Goal: Information Seeking & Learning: Learn about a topic

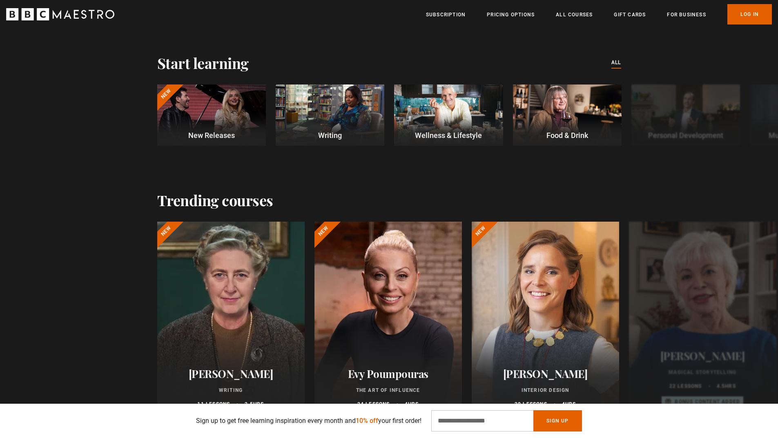
scroll to position [327, 0]
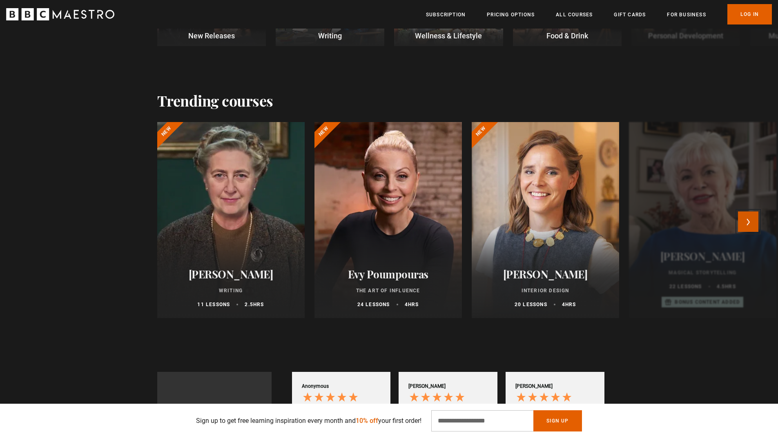
click at [753, 224] on button "Next" at bounding box center [748, 221] width 20 height 20
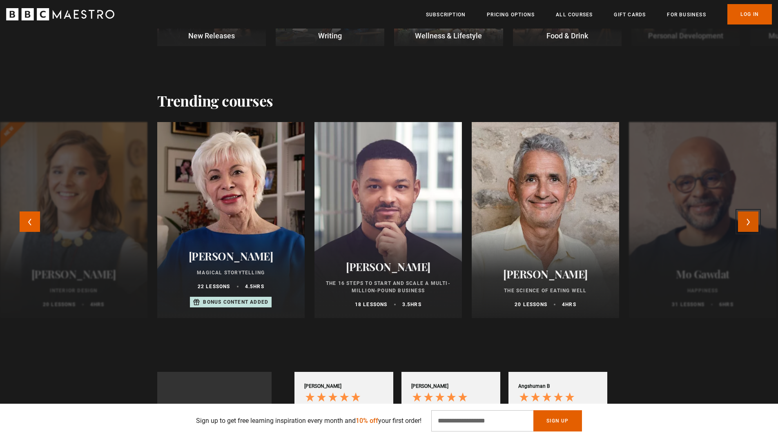
scroll to position [0, 107]
click at [751, 223] on button "Next" at bounding box center [748, 221] width 20 height 20
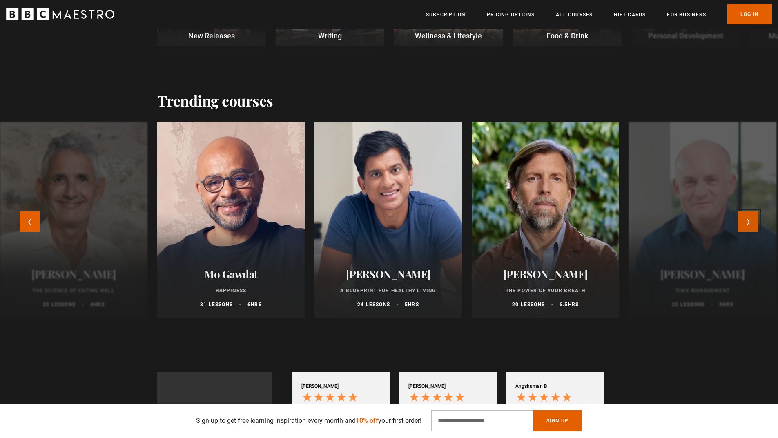
click at [750, 223] on button "Next" at bounding box center [748, 221] width 20 height 20
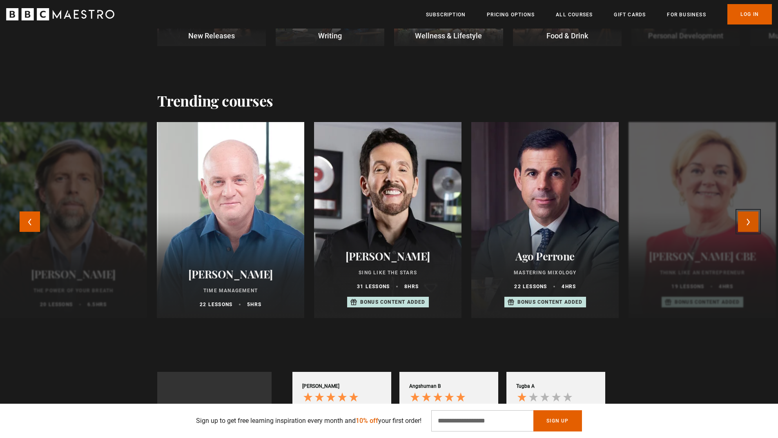
scroll to position [0, 214]
click at [750, 223] on button "Next" at bounding box center [748, 221] width 20 height 20
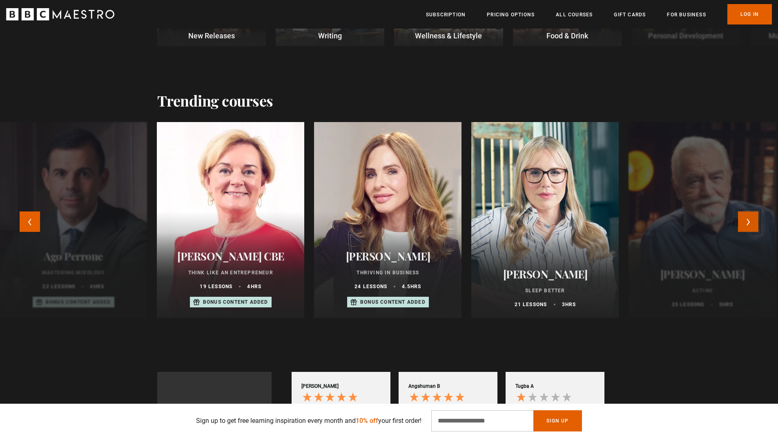
click at [749, 223] on button "Next" at bounding box center [748, 221] width 20 height 20
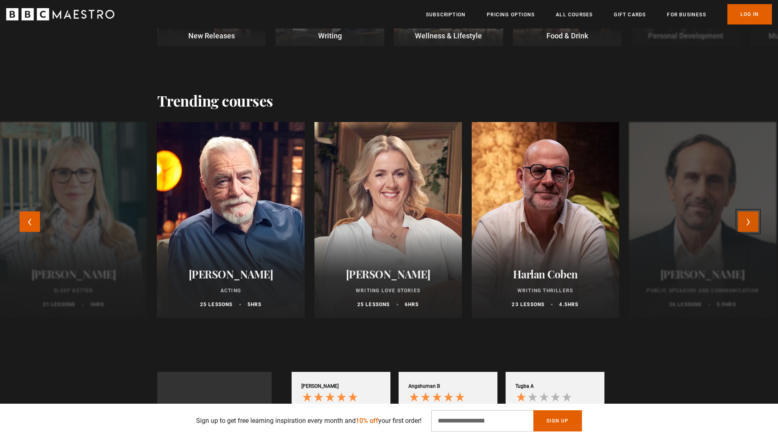
click at [749, 223] on button "Next" at bounding box center [748, 221] width 20 height 20
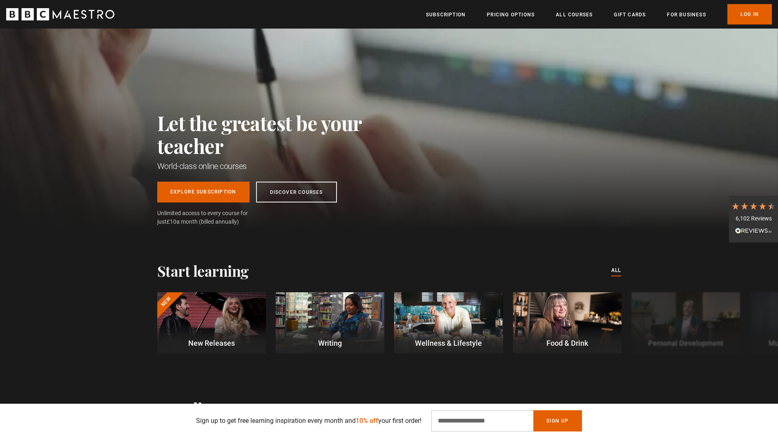
scroll to position [0, 0]
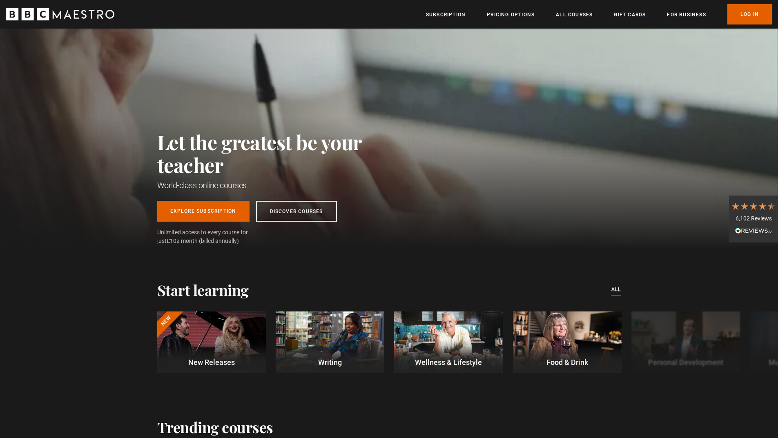
click at [689, 9] on ul "Subscription Pricing Options All Courses Gift Cards For business Already have a…" at bounding box center [599, 14] width 346 height 20
click at [689, 13] on link "For business" at bounding box center [686, 15] width 39 height 8
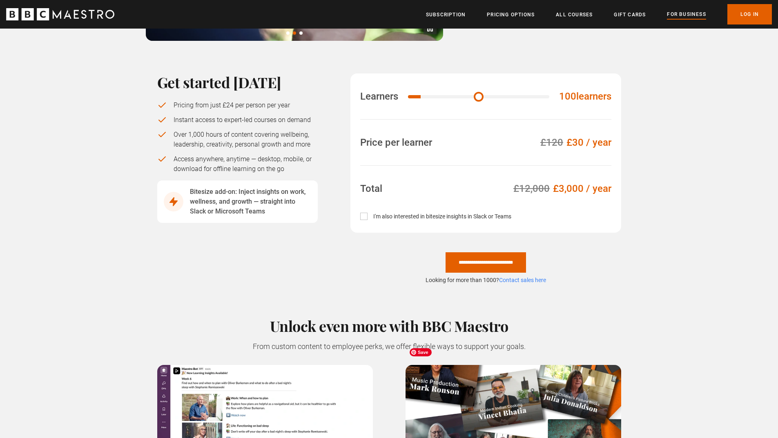
scroll to position [490, 0]
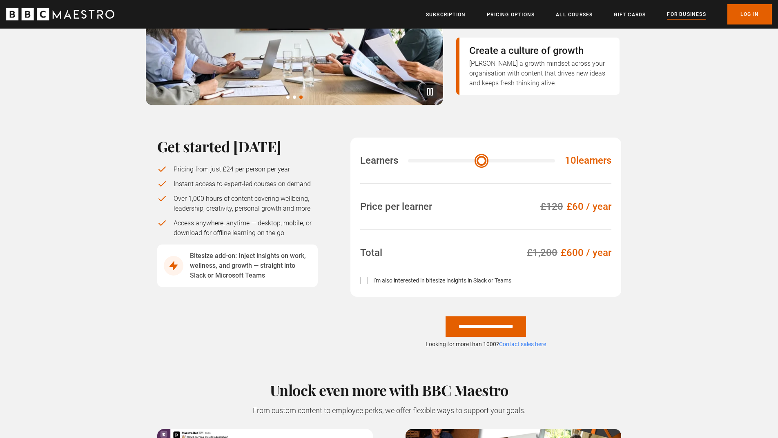
drag, startPoint x: 427, startPoint y: 141, endPoint x: 401, endPoint y: 143, distance: 25.8
type input "**"
click at [408, 159] on input "Learners" at bounding box center [481, 160] width 147 height 3
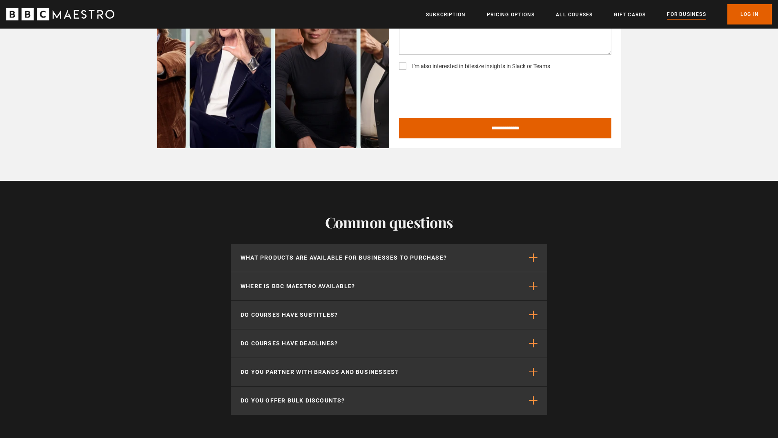
scroll to position [1633, 0]
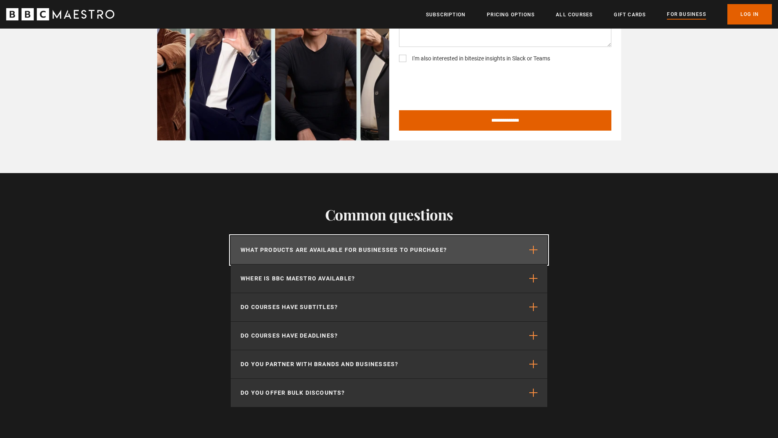
click at [400, 246] on p "What products are available for businesses to purchase?" at bounding box center [343, 250] width 206 height 9
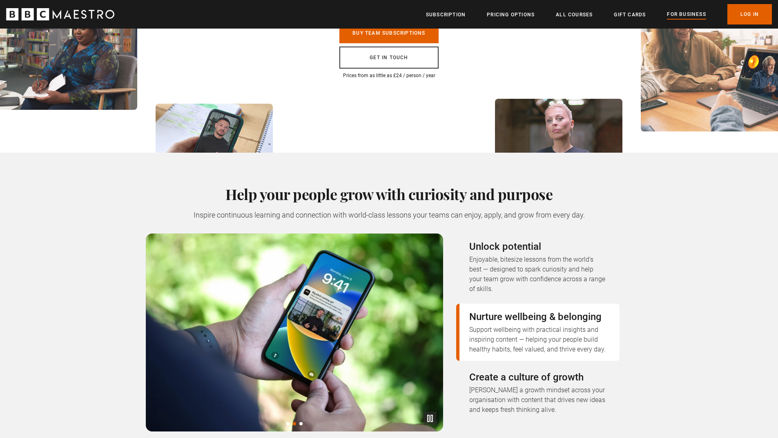
scroll to position [0, 0]
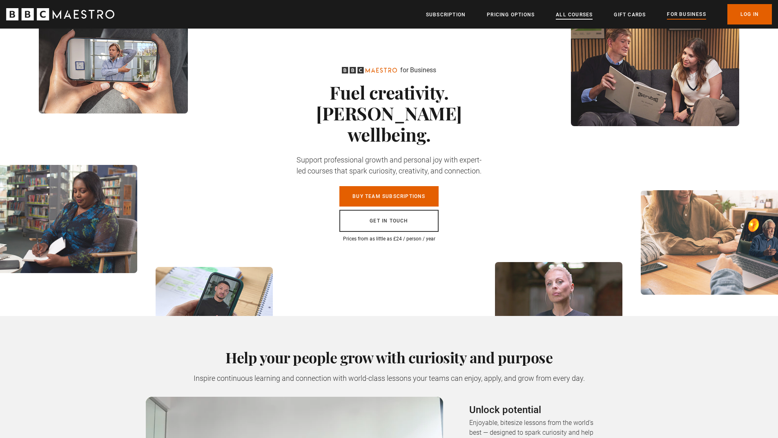
click at [576, 12] on link "All Courses" at bounding box center [574, 15] width 37 height 8
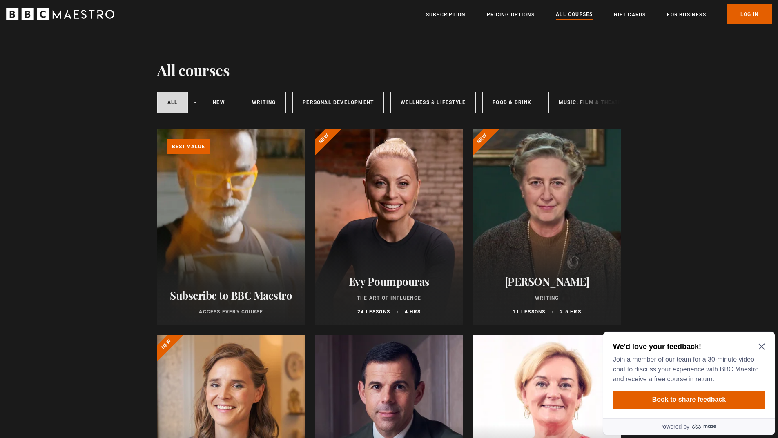
drag, startPoint x: 488, startPoint y: 120, endPoint x: 534, endPoint y: 122, distance: 45.4
click at [534, 122] on div "All courses New courses Writing Personal Development Wellness & Lifestyle Food …" at bounding box center [389, 101] width 464 height 44
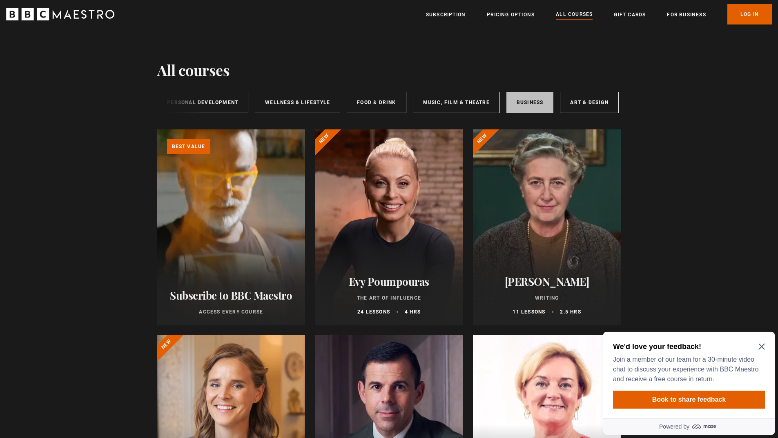
click at [520, 107] on link "Business" at bounding box center [529, 102] width 47 height 21
